Goal: Information Seeking & Learning: Learn about a topic

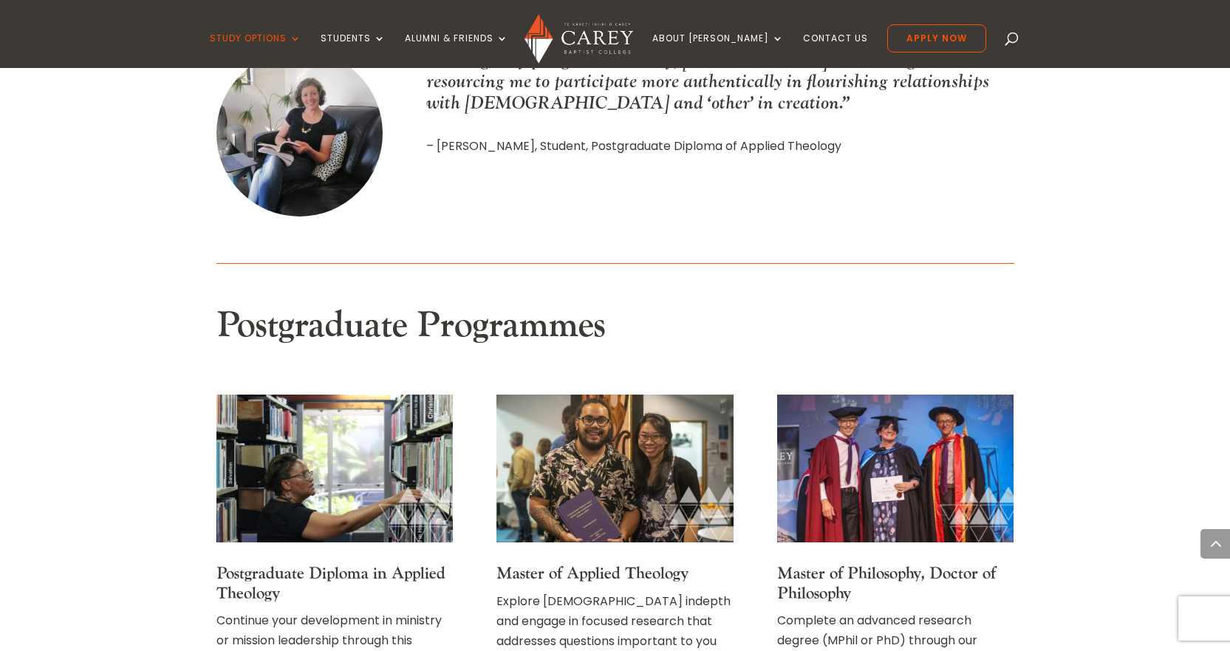
scroll to position [1699, 0]
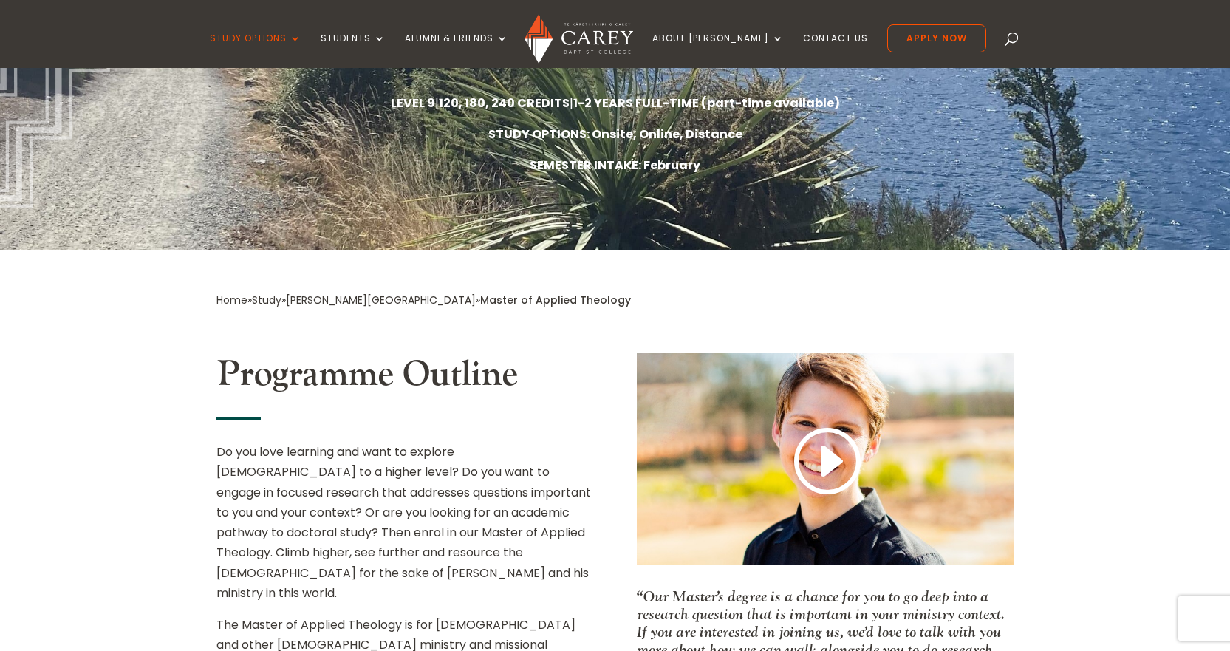
scroll to position [369, 0]
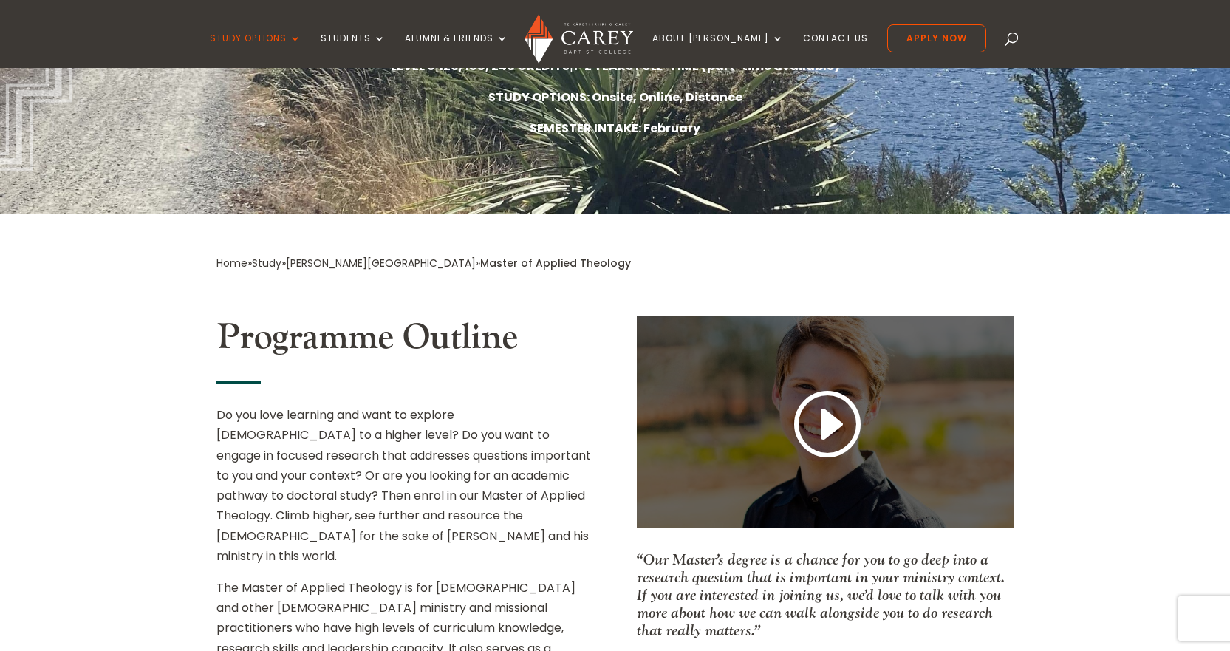
click at [830, 427] on link at bounding box center [825, 425] width 71 height 78
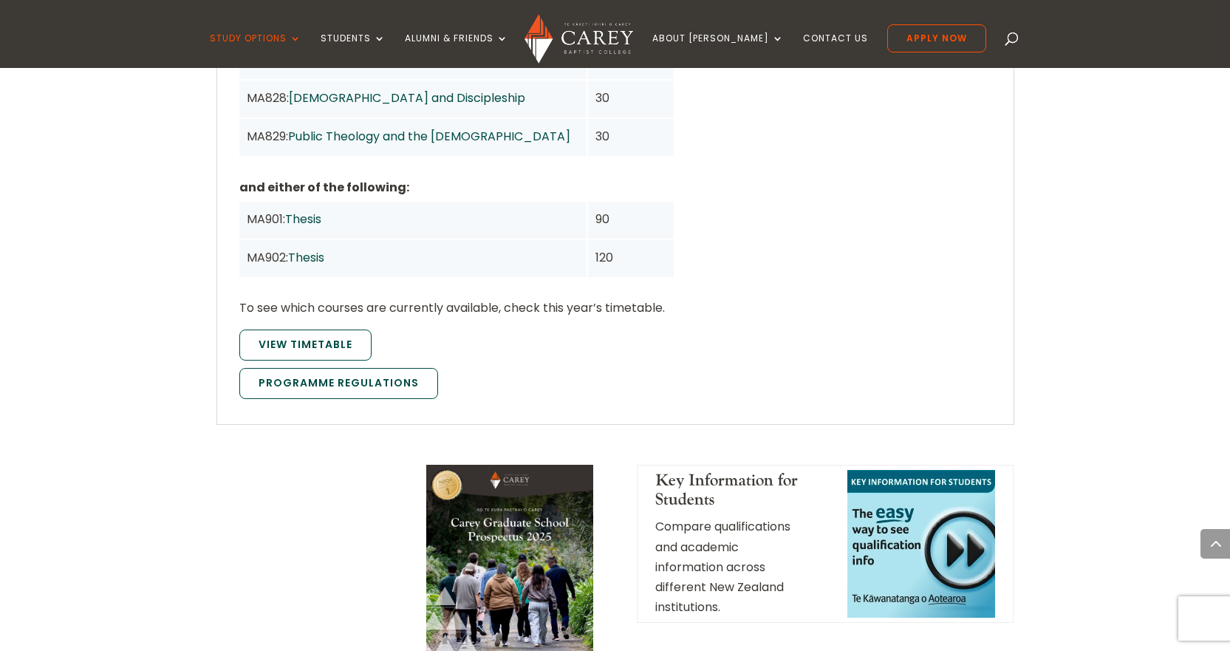
scroll to position [1625, 0]
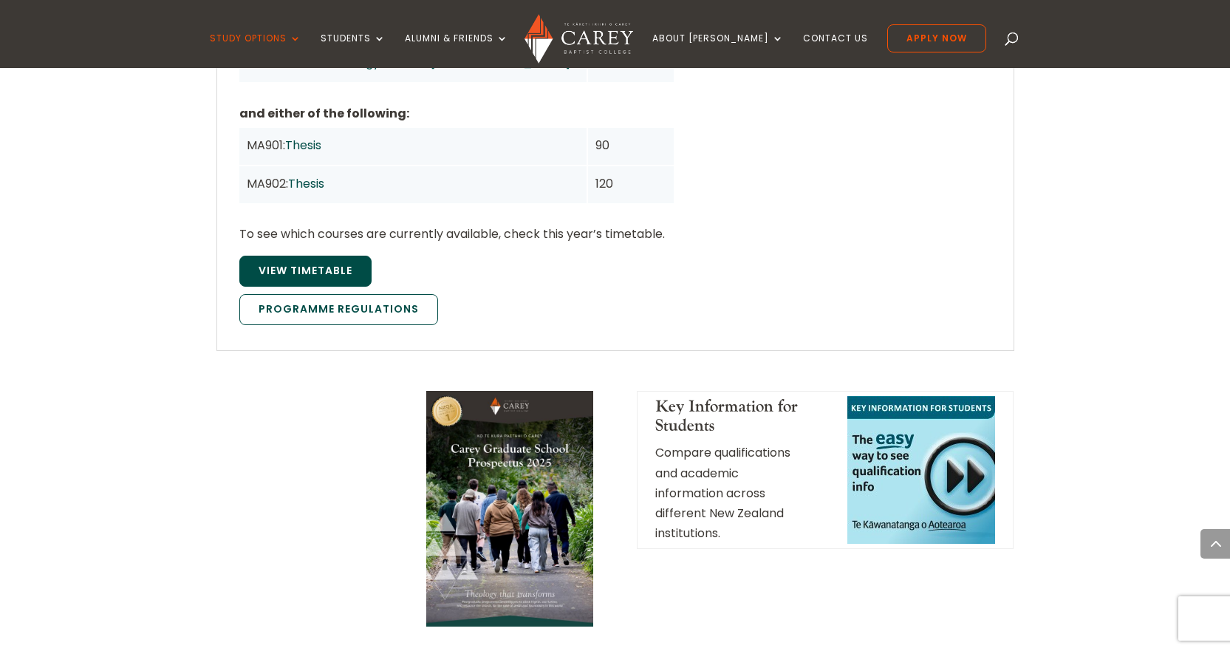
click at [315, 256] on link "View Timetable" at bounding box center [305, 271] width 132 height 31
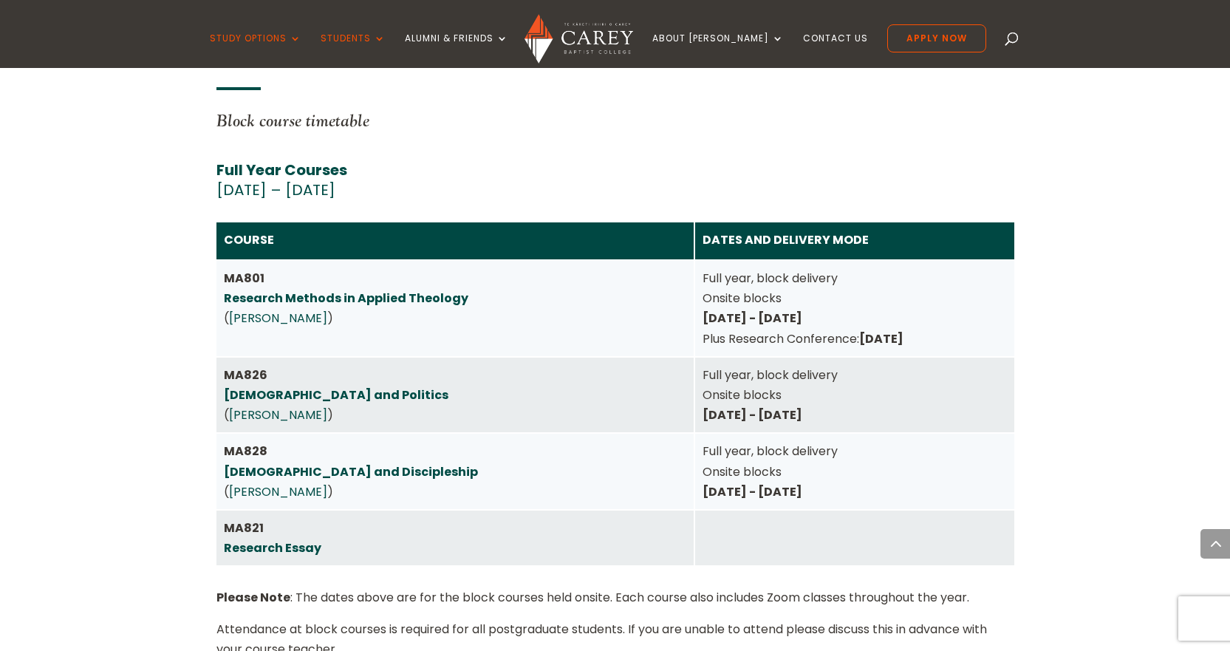
scroll to position [3828, 0]
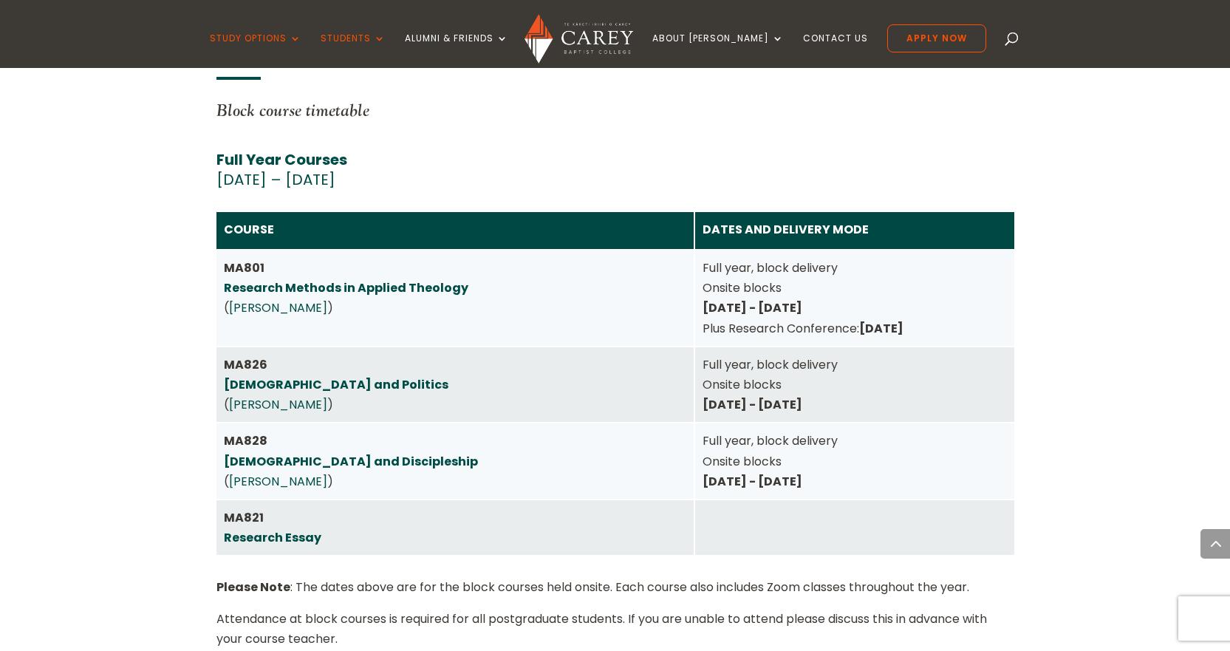
click at [253, 529] on link "Research Essay" at bounding box center [273, 537] width 98 height 17
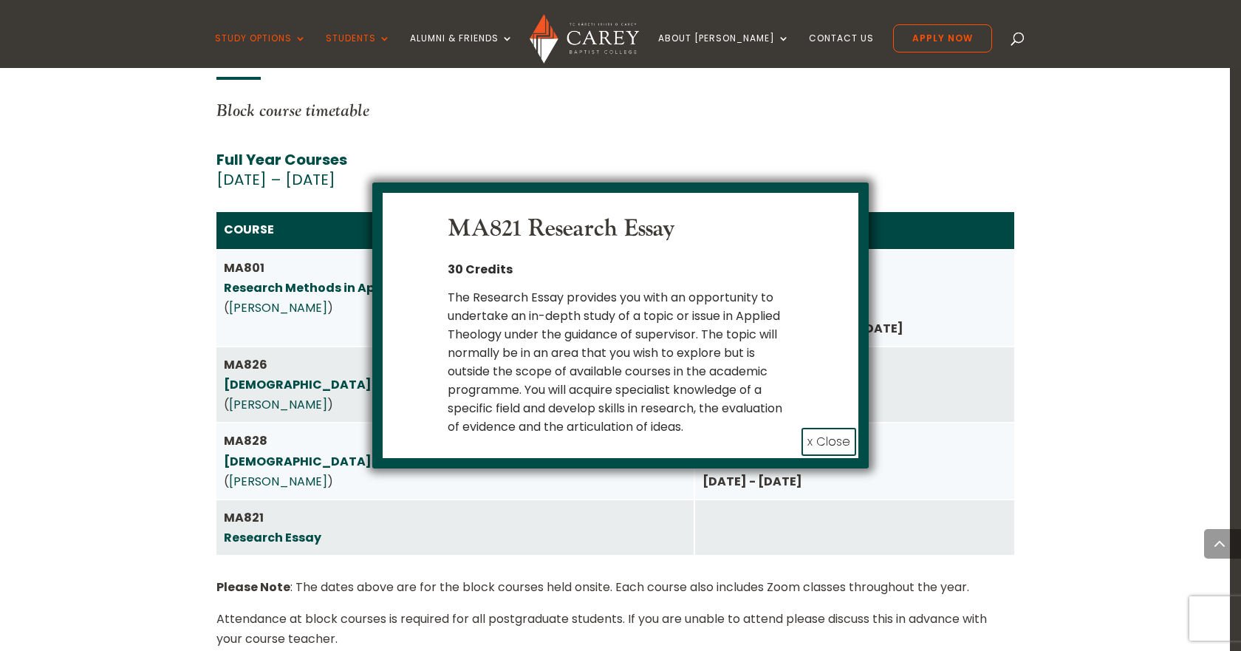
drag, startPoint x: 824, startPoint y: 443, endPoint x: 828, endPoint y: 428, distance: 15.4
click at [824, 443] on button "x Close" at bounding box center [829, 442] width 55 height 28
